Goal: Find specific page/section: Find specific page/section

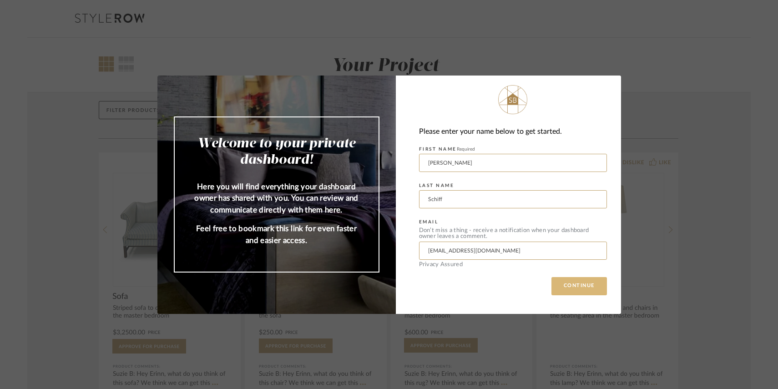
click at [588, 283] on button "CONTINUE" at bounding box center [578, 286] width 55 height 18
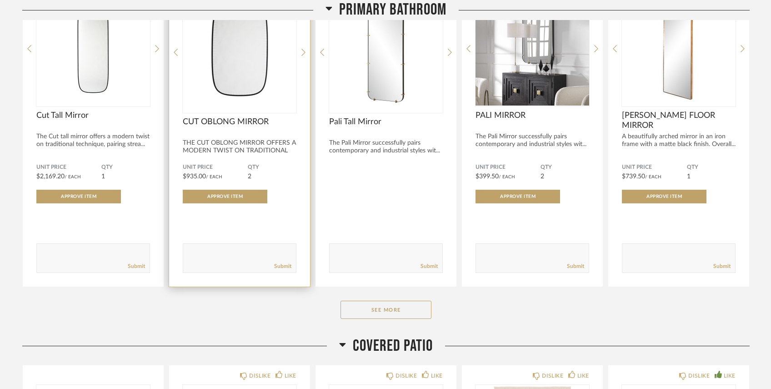
scroll to position [1425, 0]
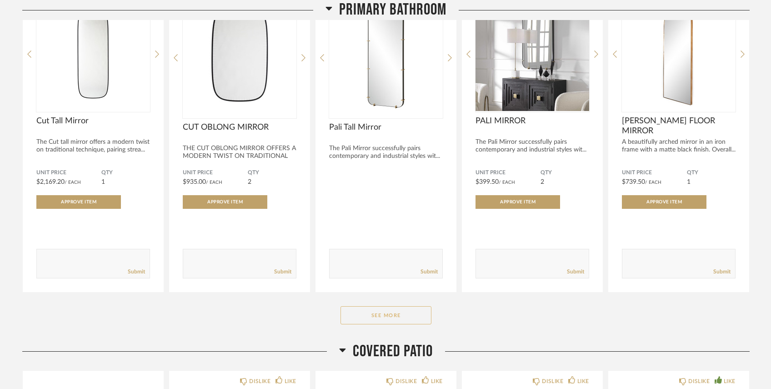
click at [364, 319] on button "See More" at bounding box center [386, 315] width 91 height 18
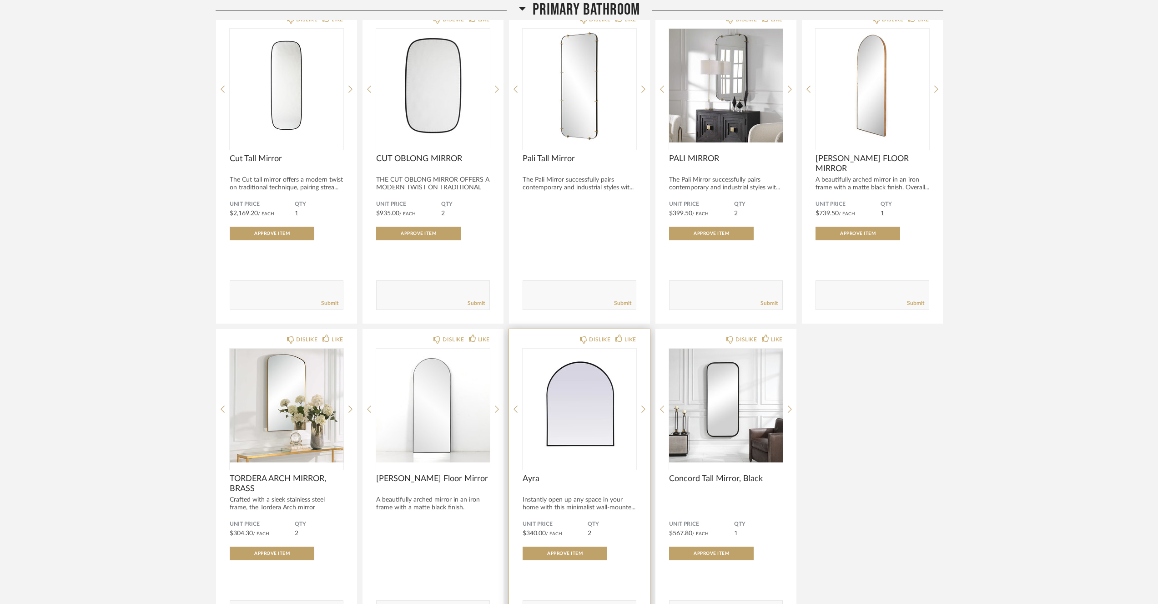
scroll to position [1450, 0]
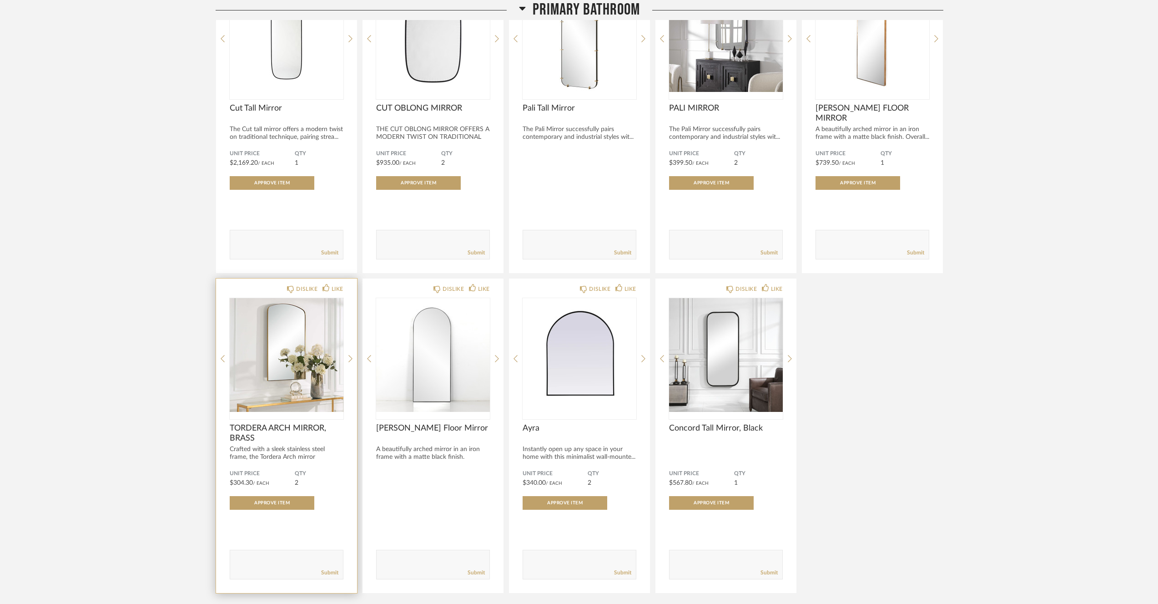
click at [274, 350] on img "0" at bounding box center [287, 355] width 114 height 114
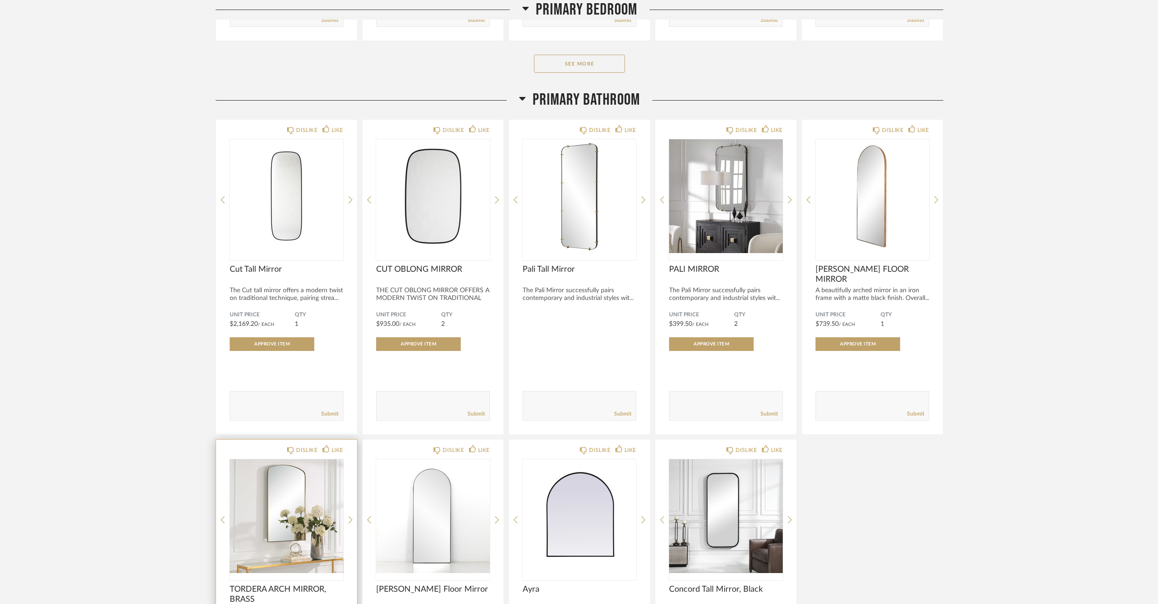
scroll to position [1239, 0]
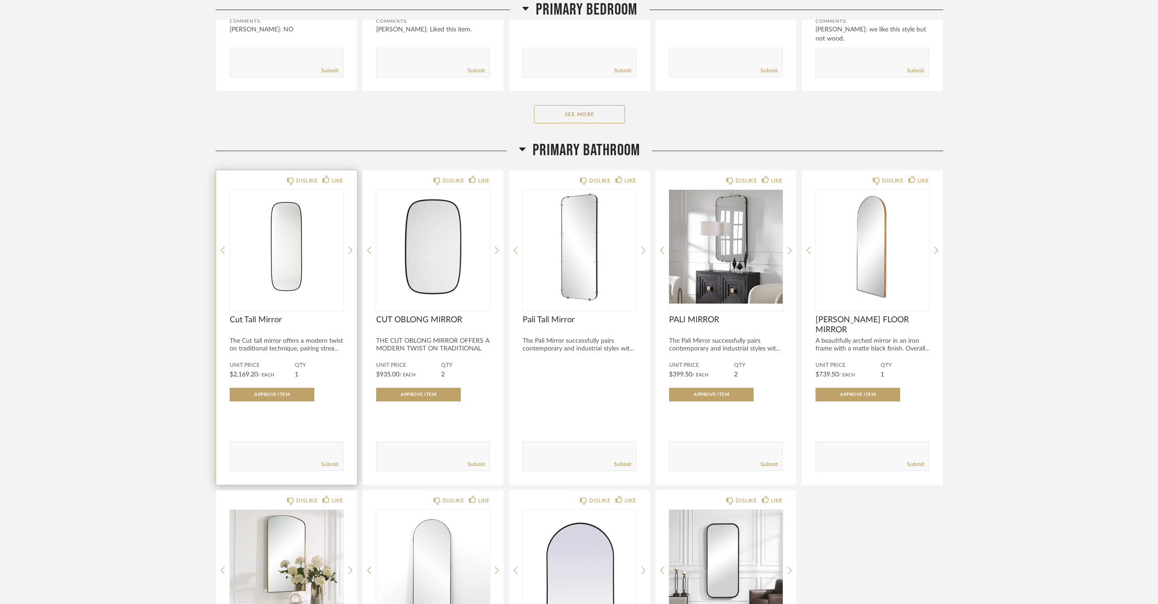
click at [233, 303] on div at bounding box center [287, 250] width 114 height 121
